Goal: Task Accomplishment & Management: Manage account settings

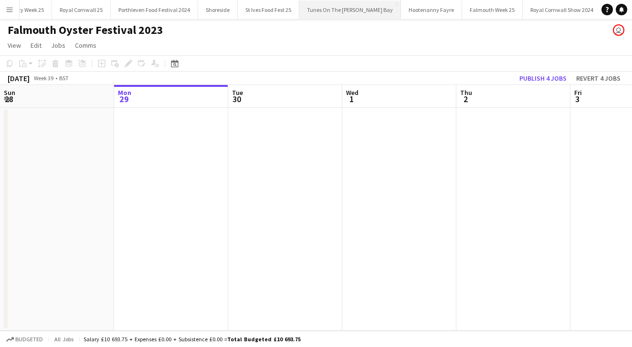
scroll to position [0, 233]
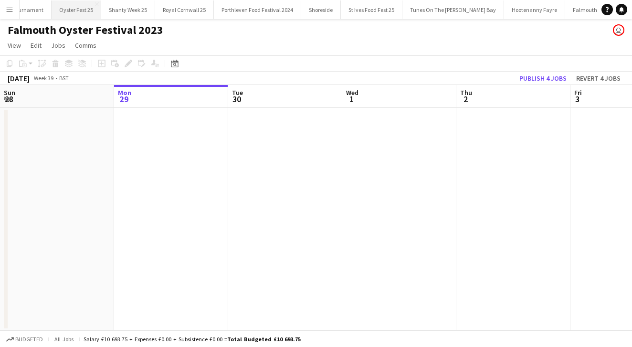
click at [81, 3] on button "Oyster Fest 25 Close" at bounding box center [77, 9] width 50 height 19
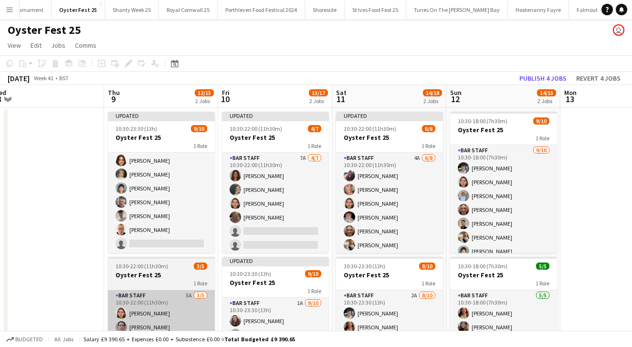
scroll to position [57, 0]
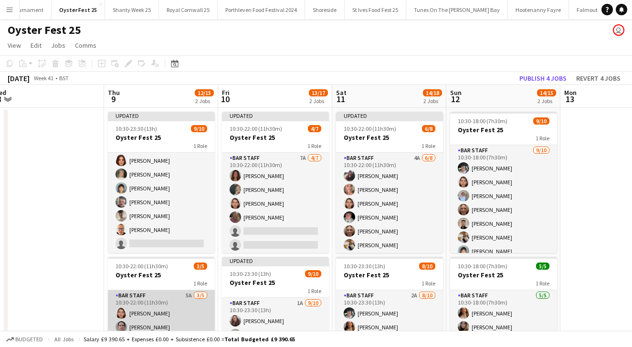
click at [190, 318] on app-card-role "Bar Staff 5A [DATE] 10:30-22:00 (11h30m) [PERSON_NAME] [PERSON_NAME] [PERSON_NA…" at bounding box center [161, 334] width 107 height 88
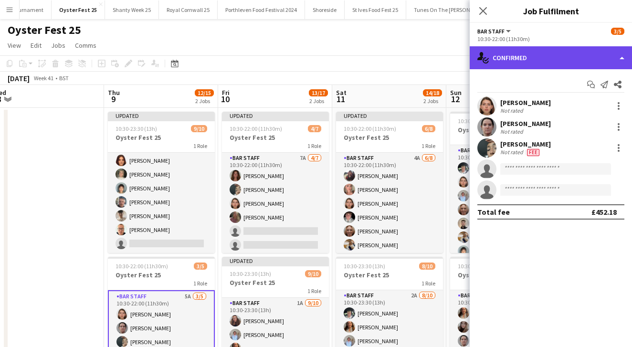
click at [537, 57] on div "single-neutral-actions-check-2 Confirmed" at bounding box center [551, 57] width 162 height 23
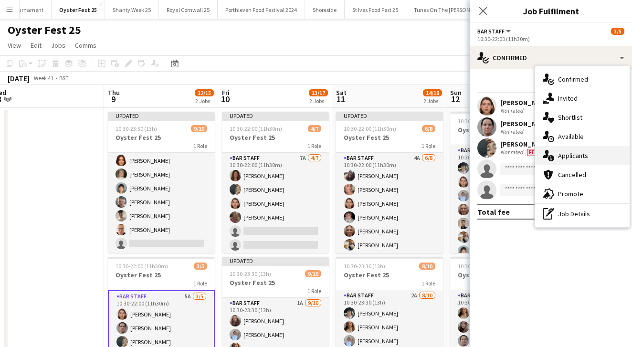
click at [570, 152] on span "Applicants" at bounding box center [573, 155] width 30 height 9
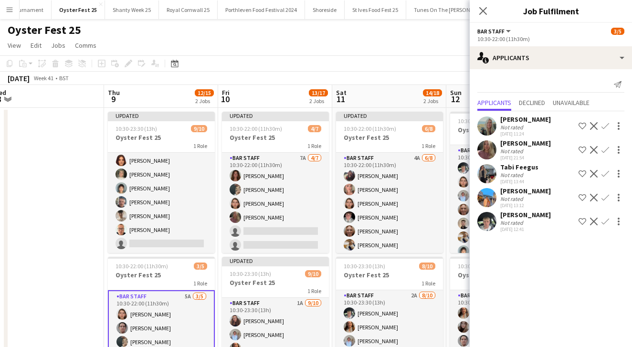
click at [521, 142] on div "[PERSON_NAME]" at bounding box center [525, 143] width 51 height 9
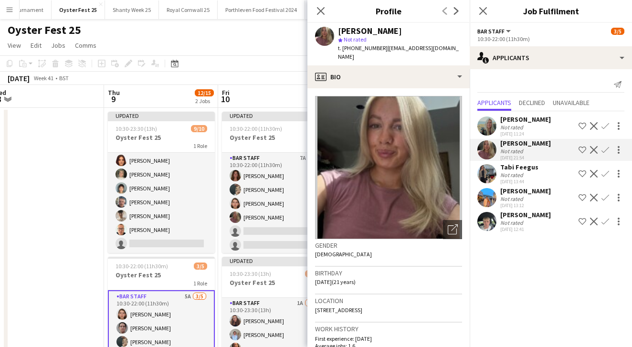
click at [521, 142] on div "[PERSON_NAME]" at bounding box center [525, 143] width 51 height 9
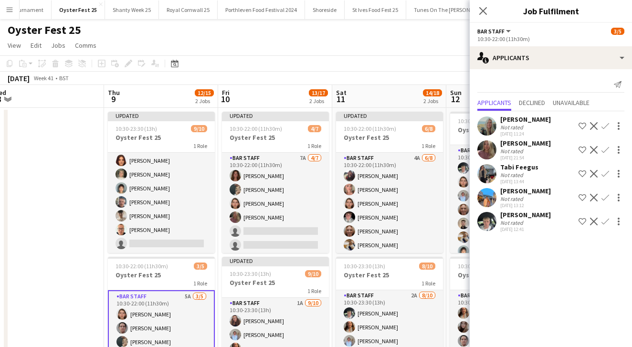
click at [608, 149] on app-icon "Confirm" at bounding box center [605, 150] width 8 height 8
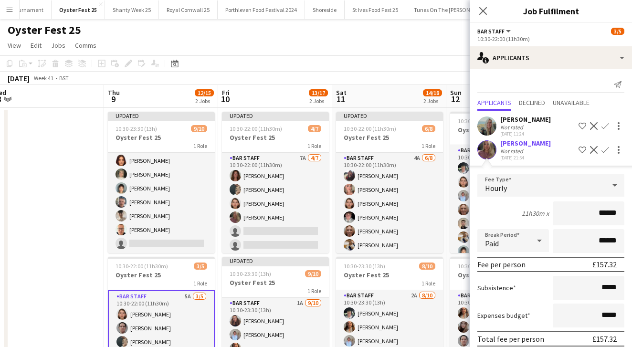
scroll to position [85, 0]
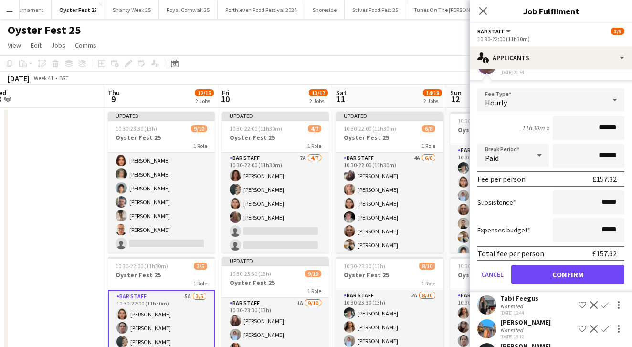
type input "******"
click at [562, 273] on button "Confirm" at bounding box center [567, 274] width 113 height 19
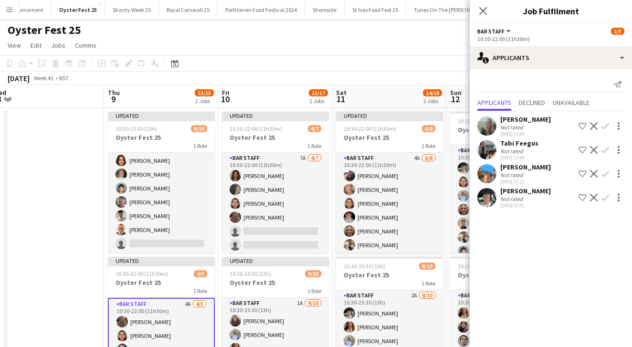
scroll to position [0, 0]
click at [603, 126] on app-icon "Confirm" at bounding box center [605, 126] width 8 height 8
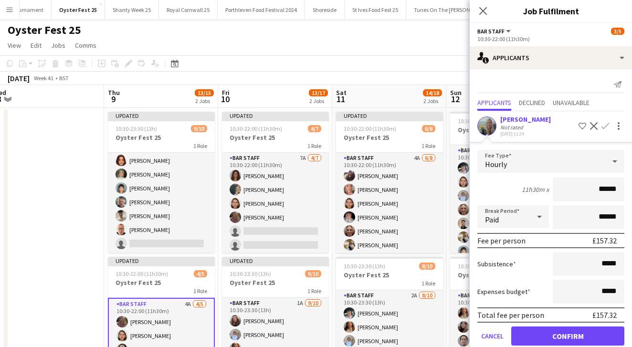
type input "******"
click at [559, 332] on button "Confirm" at bounding box center [567, 335] width 113 height 19
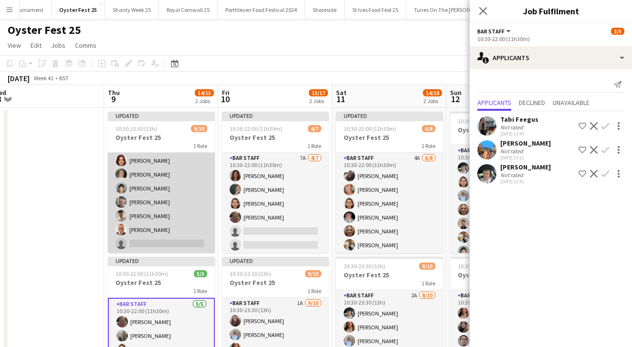
click at [194, 190] on app-card-role "Bar Staff [DATE] 10:30-23:30 (13h) [PERSON_NAME] [PERSON_NAME] [PERSON_NAME] [P…" at bounding box center [161, 174] width 107 height 157
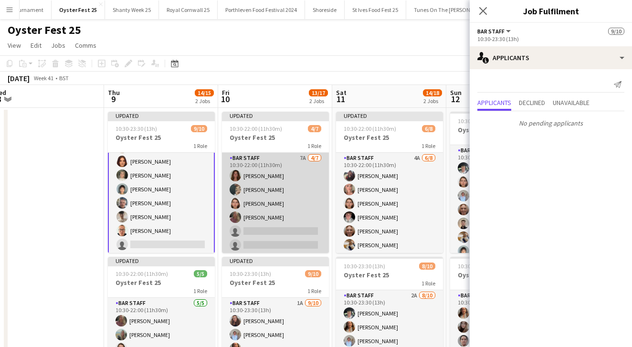
click at [315, 180] on app-card-role "Bar Staff 7A [DATE] 10:30-22:00 (11h30m) [PERSON_NAME] [PERSON_NAME] [PERSON_NA…" at bounding box center [275, 211] width 107 height 116
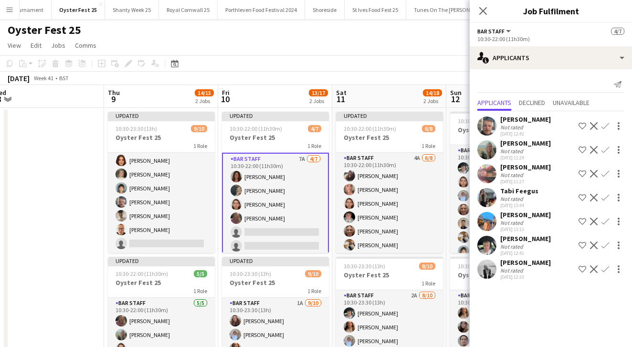
click at [605, 149] on app-icon "Confirm" at bounding box center [605, 150] width 8 height 8
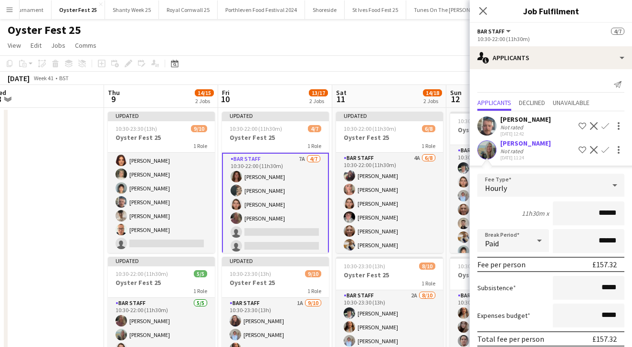
scroll to position [45, 0]
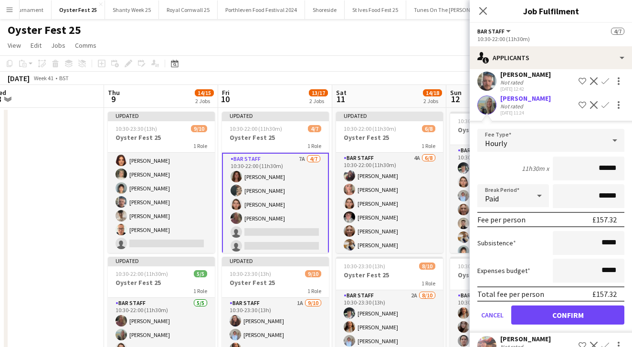
type input "******"
click at [559, 313] on button "Confirm" at bounding box center [567, 314] width 113 height 19
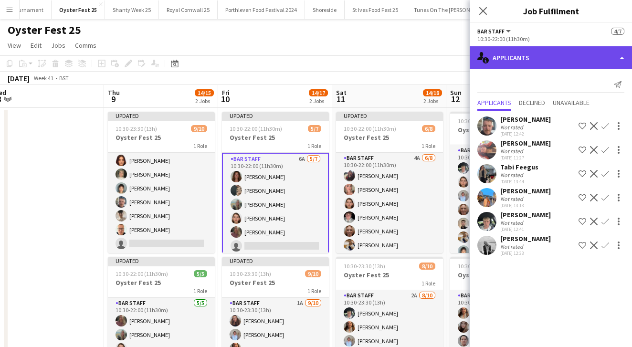
click at [537, 60] on div "single-neutral-actions-information Applicants" at bounding box center [551, 57] width 162 height 23
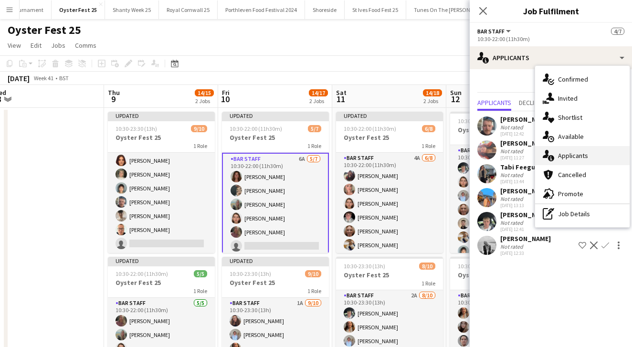
click at [575, 157] on span "Applicants" at bounding box center [573, 155] width 30 height 9
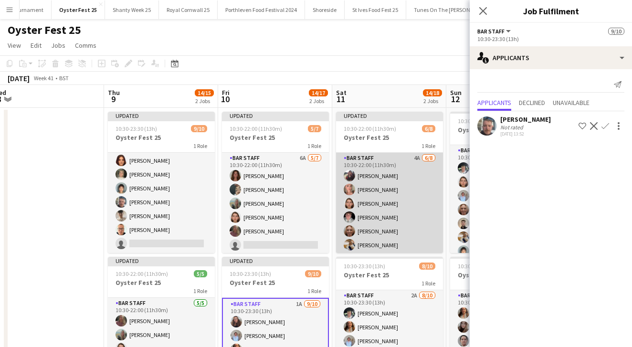
click at [412, 189] on app-card-role "Bar Staff 4A [DATE] 10:30-22:00 (11h30m) [PERSON_NAME] [PERSON_NAME] [PERSON_NA…" at bounding box center [389, 217] width 107 height 129
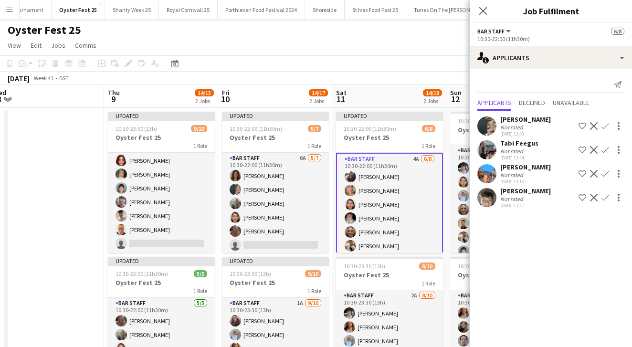
click at [605, 127] on app-icon "Confirm" at bounding box center [605, 126] width 8 height 8
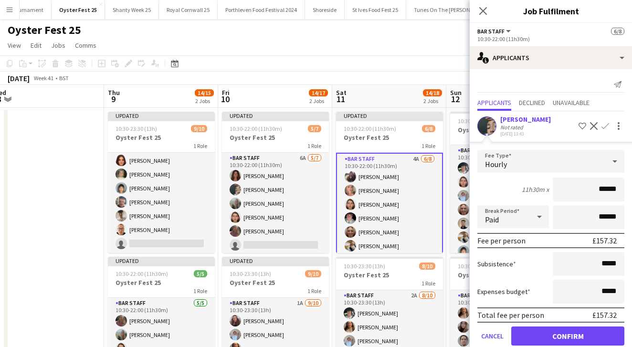
type input "******"
click at [566, 336] on button "Confirm" at bounding box center [567, 335] width 113 height 19
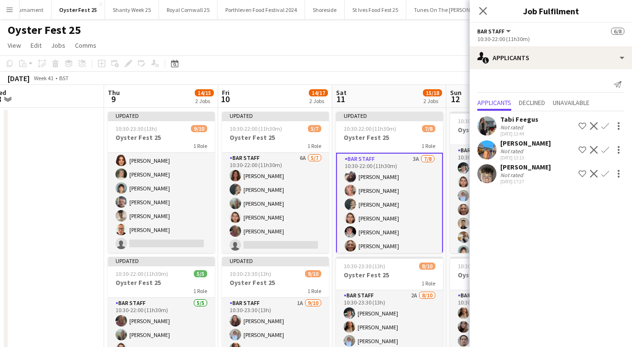
click at [534, 121] on div "Tabi Feegus" at bounding box center [519, 119] width 38 height 9
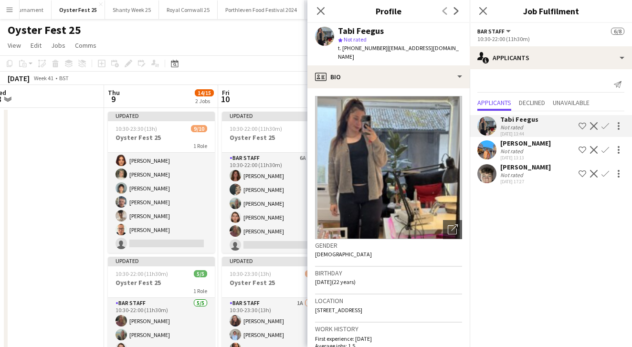
click at [534, 121] on div "Tabi Feegus" at bounding box center [519, 119] width 38 height 9
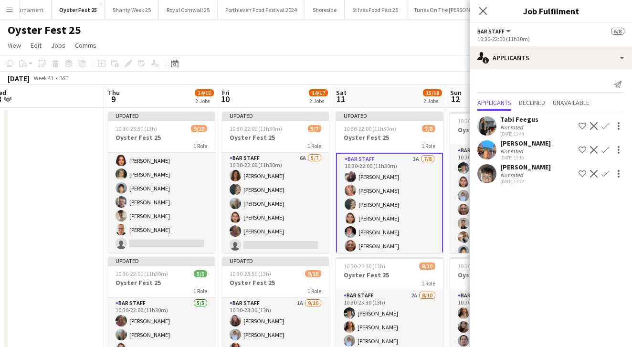
click at [603, 125] on app-icon "Confirm" at bounding box center [605, 126] width 8 height 8
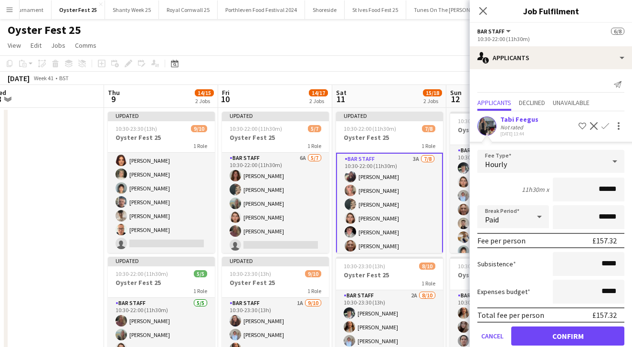
type input "******"
click at [569, 336] on button "Confirm" at bounding box center [567, 335] width 113 height 19
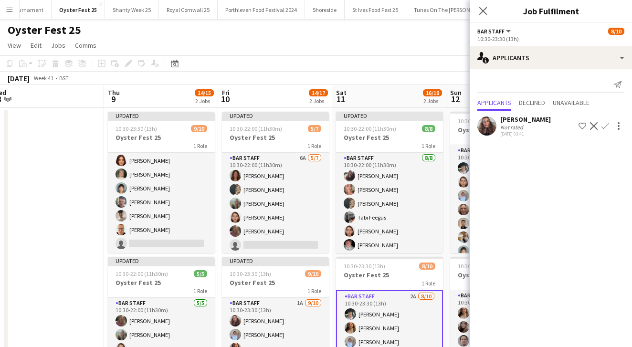
click at [412, 73] on div "[DATE] Week 41 • BST Publish 5 jobs Revert 5 jobs" at bounding box center [316, 78] width 632 height 13
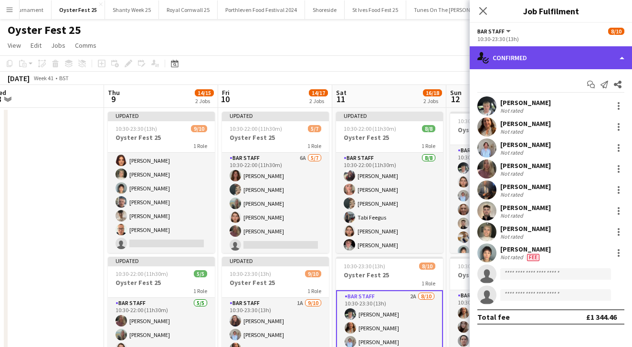
click at [525, 54] on div "single-neutral-actions-check-2 Confirmed" at bounding box center [551, 57] width 162 height 23
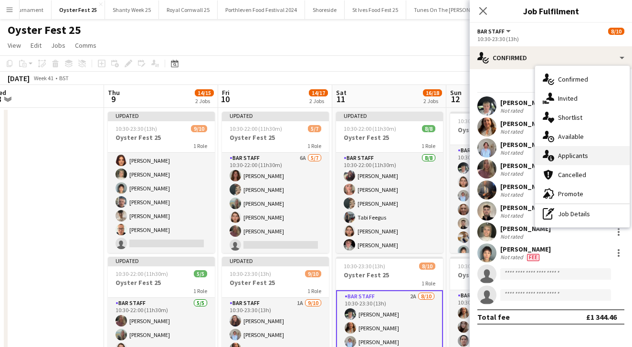
click at [563, 159] on span "Applicants" at bounding box center [573, 155] width 30 height 9
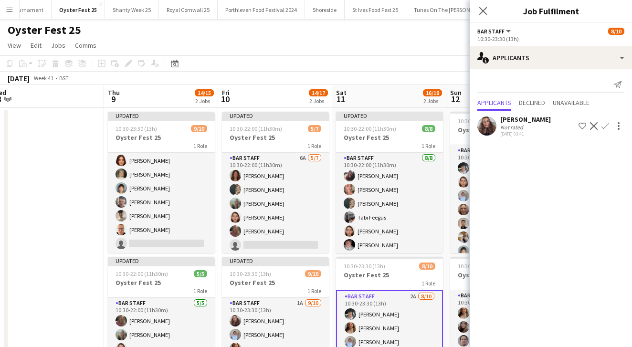
click at [606, 125] on app-icon "Confirm" at bounding box center [605, 126] width 8 height 8
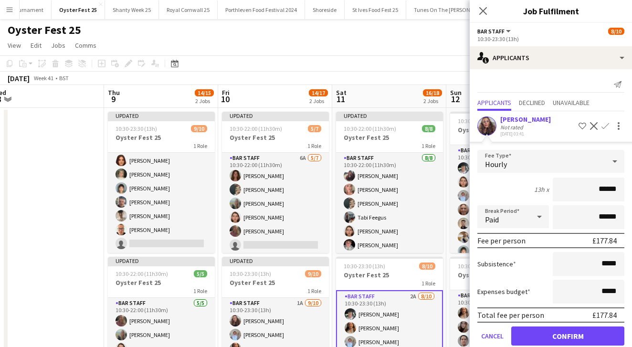
type input "******"
click at [562, 331] on button "Confirm" at bounding box center [567, 335] width 113 height 19
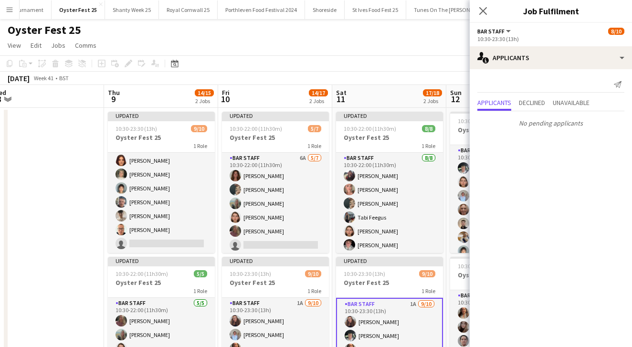
click at [423, 80] on div "[DATE] Week 41 • BST Publish 1 job Revert 1 job" at bounding box center [316, 78] width 632 height 13
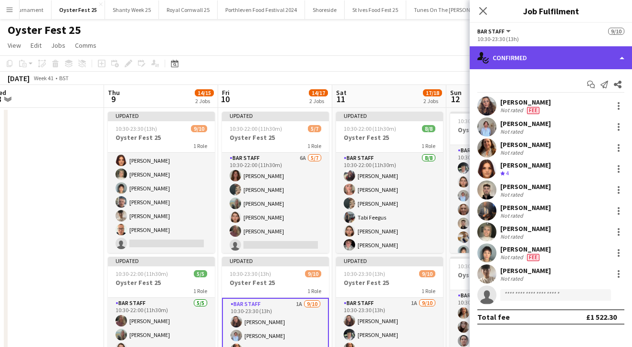
click at [549, 60] on div "single-neutral-actions-check-2 Confirmed" at bounding box center [551, 57] width 162 height 23
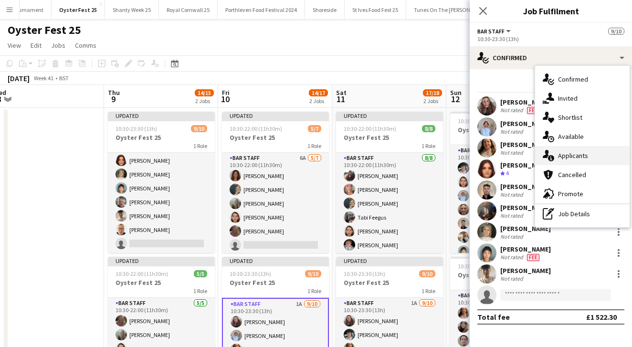
click at [572, 152] on span "Applicants" at bounding box center [573, 155] width 30 height 9
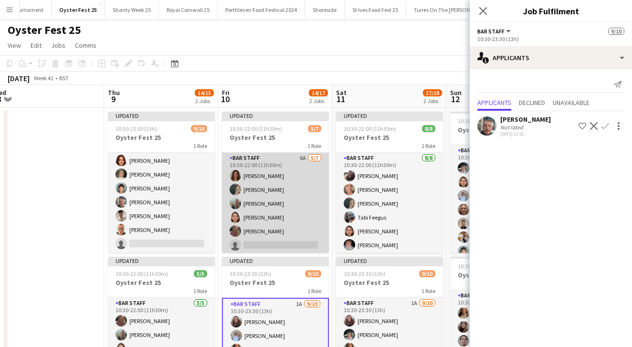
click at [303, 182] on app-card-role "Bar Staff 6A [DATE] 10:30-22:00 (11h30m) [PERSON_NAME] [PERSON_NAME] [PERSON_NA…" at bounding box center [275, 211] width 107 height 116
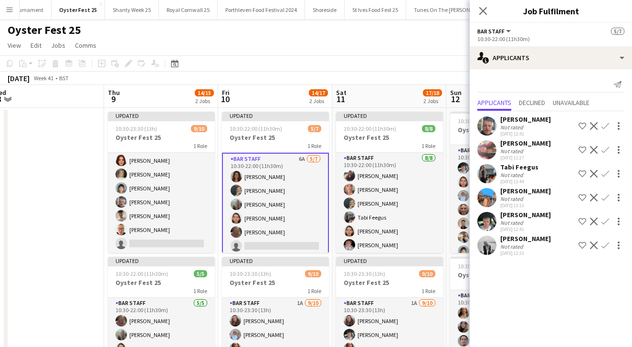
click at [307, 62] on app-toolbar "Copy Paste Paste Command V Paste with crew Command Shift V Paste linked Job [GE…" at bounding box center [316, 63] width 632 height 16
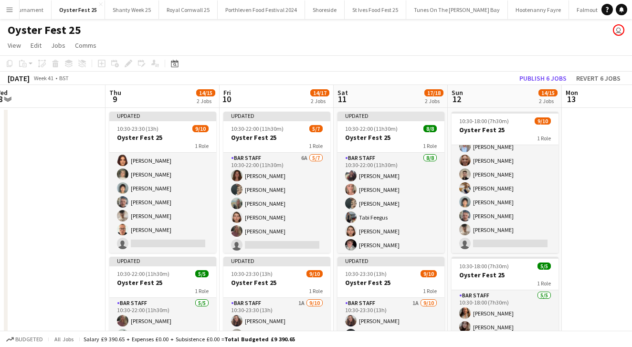
scroll to position [0, 350]
click at [588, 206] on app-date-cell at bounding box center [619, 262] width 114 height 309
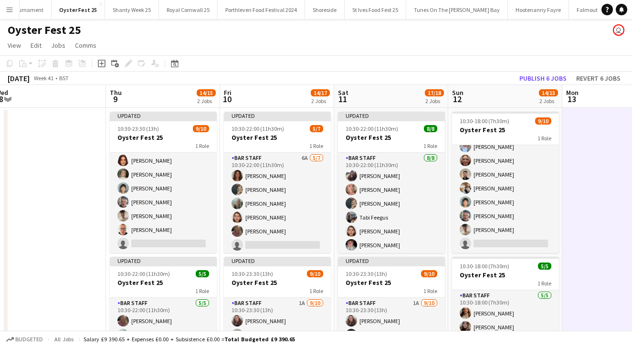
click at [588, 206] on app-date-cell at bounding box center [619, 262] width 114 height 309
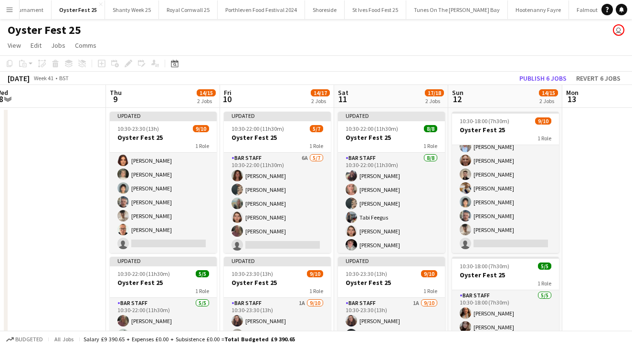
click at [588, 206] on app-date-cell at bounding box center [619, 262] width 114 height 309
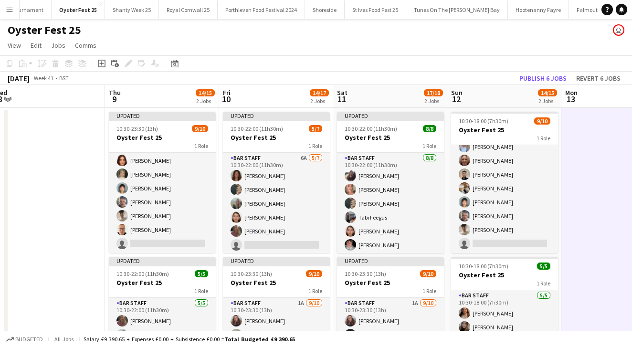
scroll to position [0, 351]
click at [585, 208] on app-date-cell at bounding box center [619, 262] width 114 height 309
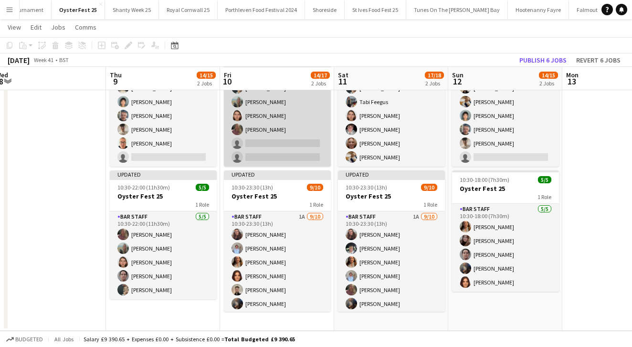
scroll to position [85, 0]
